Goal: Task Accomplishment & Management: Use online tool/utility

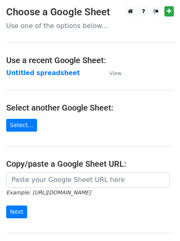
click at [47, 75] on strong "Untitled spreadsheet" at bounding box center [43, 72] width 74 height 7
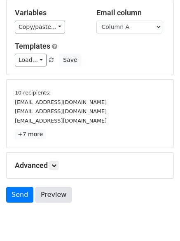
scroll to position [77, 0]
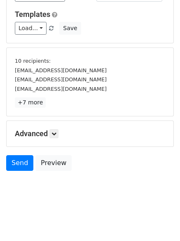
click at [57, 138] on h5 "Advanced" at bounding box center [90, 133] width 151 height 9
click at [56, 134] on icon at bounding box center [54, 133] width 5 height 5
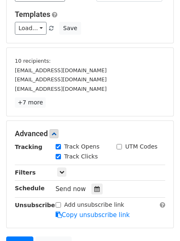
drag, startPoint x: 93, startPoint y: 186, endPoint x: 80, endPoint y: 177, distance: 15.9
click at [94, 186] on icon at bounding box center [96, 189] width 5 height 6
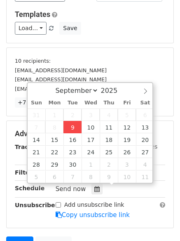
type input "2025-09-09 12:22"
type input "22"
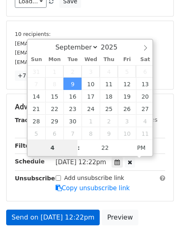
scroll to position [127, 0]
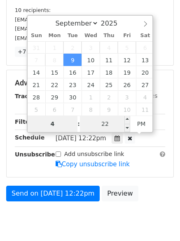
type input "4"
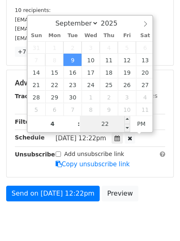
type input "2025-09-09 16:22"
type input "04"
click at [111, 121] on input "22" at bounding box center [105, 123] width 50 height 16
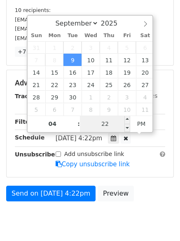
type input "0"
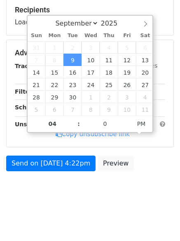
type input "2025-09-09 16:00"
click at [93, 199] on body "New Campaign Daily emails left: 50 Google Sheet: Untitled spreadsheet Variables…" at bounding box center [90, 44] width 180 height 330
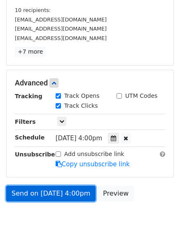
click at [68, 188] on link "Send on Sep 9 at 4:00pm" at bounding box center [50, 194] width 89 height 16
click at [68, 191] on link "Send on Sep 9 at 4:00pm" at bounding box center [50, 194] width 89 height 16
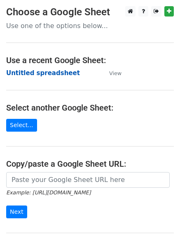
click at [64, 75] on strong "Untitled spreadsheet" at bounding box center [43, 72] width 74 height 7
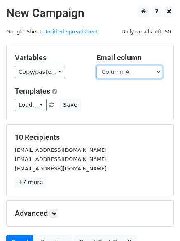
click at [133, 71] on select "Column A Column B Column C Column D" at bounding box center [130, 72] width 66 height 13
click at [97, 66] on select "Column A Column B Column C Column D" at bounding box center [130, 72] width 66 height 13
click at [131, 68] on select "Column A Column B Column C Column D" at bounding box center [130, 72] width 66 height 13
select select "Column B"
click at [97, 66] on select "Column A Column B Column C Column D" at bounding box center [130, 72] width 66 height 13
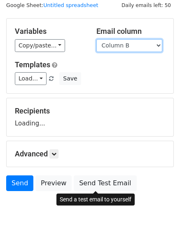
scroll to position [47, 0]
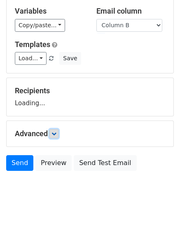
click at [59, 132] on link at bounding box center [53, 133] width 9 height 9
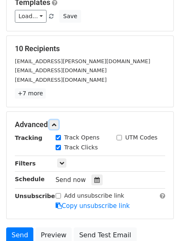
scroll to position [160, 0]
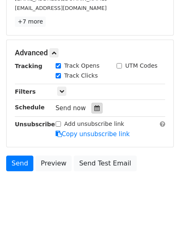
click at [95, 111] on div at bounding box center [97, 108] width 11 height 11
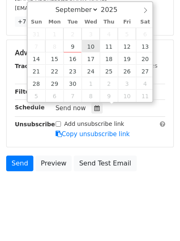
type input "2025-09-10 12:00"
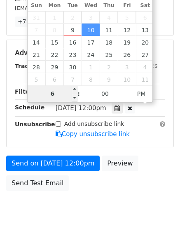
click at [68, 94] on input "6" at bounding box center [53, 93] width 50 height 16
type input "5"
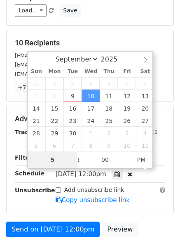
scroll to position [180, 0]
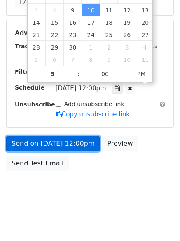
type input "2025-09-10 17:00"
click at [85, 147] on link "Send on Sep 10 at 12:00pm" at bounding box center [53, 144] width 94 height 16
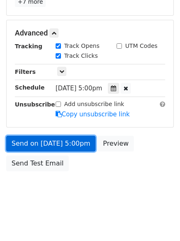
click at [83, 144] on link "Send on Sep 10 at 5:00pm" at bounding box center [50, 144] width 89 height 16
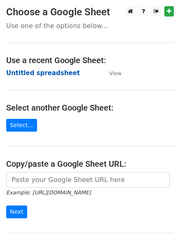
click at [54, 72] on strong "Untitled spreadsheet" at bounding box center [43, 72] width 74 height 7
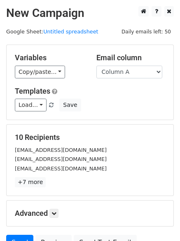
click at [149, 76] on select "Column A Column B Column C Column D" at bounding box center [130, 72] width 66 height 13
click at [141, 75] on select "Column A Column B Column C Column D" at bounding box center [130, 72] width 66 height 13
select select "Column C"
click at [97, 66] on select "Column A Column B Column C Column D" at bounding box center [130, 72] width 66 height 13
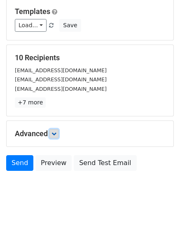
click at [52, 135] on link at bounding box center [53, 133] width 9 height 9
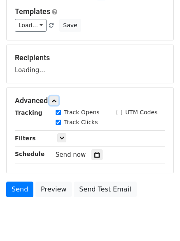
scroll to position [102, 0]
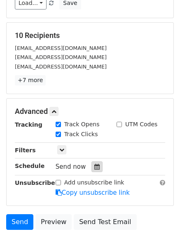
click at [94, 164] on icon at bounding box center [96, 167] width 5 height 6
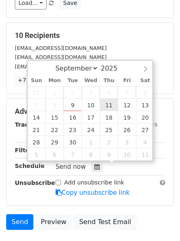
type input "2025-09-11 12:00"
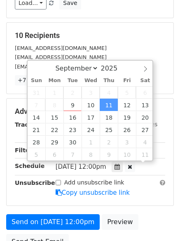
scroll to position [0, 0]
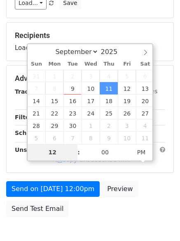
type input "6"
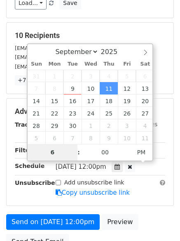
scroll to position [180, 0]
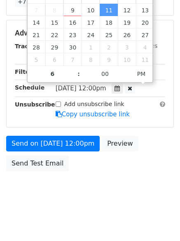
type input "2025-09-11 18:00"
click at [85, 184] on body "New Campaign Daily emails left: 50 Google Sheet: Untitled spreadsheet Variables…" at bounding box center [90, 17] width 180 height 382
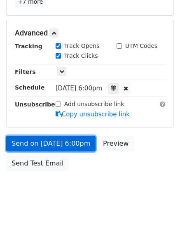
click at [79, 150] on link "Send on Sep 11 at 6:00pm" at bounding box center [50, 144] width 89 height 16
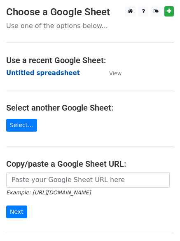
click at [61, 74] on strong "Untitled spreadsheet" at bounding box center [43, 72] width 74 height 7
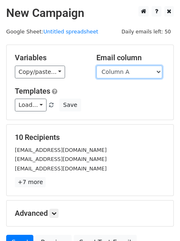
click at [138, 75] on select "Column A Column B Column C Column D" at bounding box center [130, 72] width 66 height 13
select select "Column D"
click at [97, 66] on select "Column A Column B Column C Column D" at bounding box center [130, 72] width 66 height 13
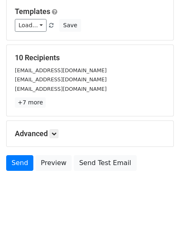
click at [55, 138] on h5 "Advanced" at bounding box center [90, 133] width 151 height 9
click at [55, 136] on icon at bounding box center [54, 133] width 5 height 5
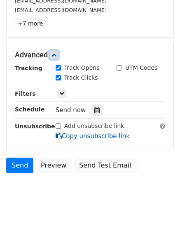
scroll to position [160, 0]
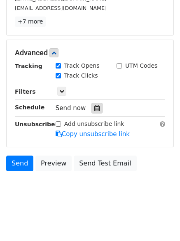
click at [94, 105] on icon at bounding box center [96, 108] width 5 height 6
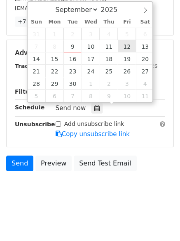
type input "[DATE] 12:00"
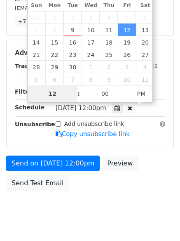
type input "7"
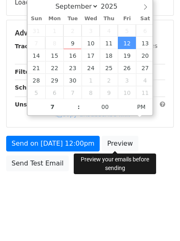
type input "[DATE] 19:00"
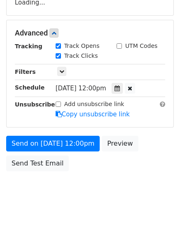
click at [97, 190] on body "New Campaign Daily emails left: 50 Google Sheet: Untitled spreadsheet Variables…" at bounding box center [90, 33] width 180 height 349
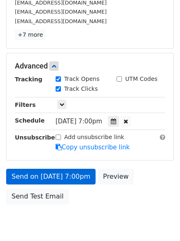
click at [87, 145] on link "Copy unsubscribe link" at bounding box center [93, 147] width 74 height 7
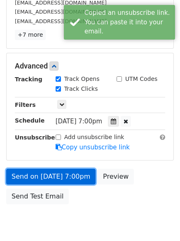
click at [79, 169] on link "Send on [DATE] 7:00pm" at bounding box center [50, 177] width 89 height 16
